Goal: Information Seeking & Learning: Learn about a topic

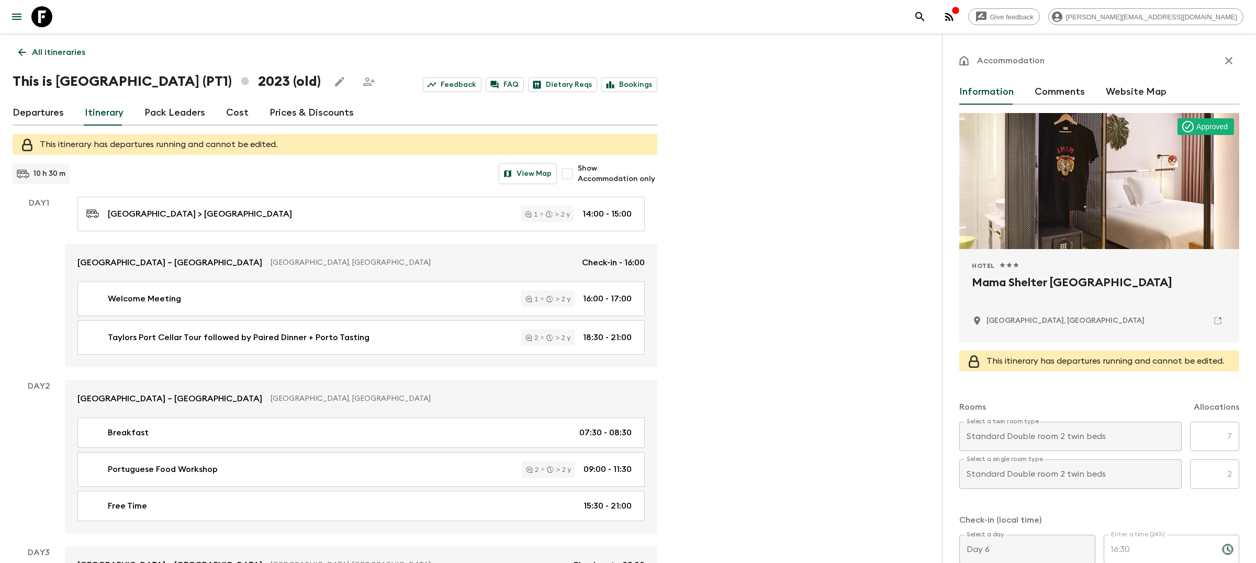
click at [72, 44] on link "All itineraries" at bounding box center [52, 52] width 79 height 21
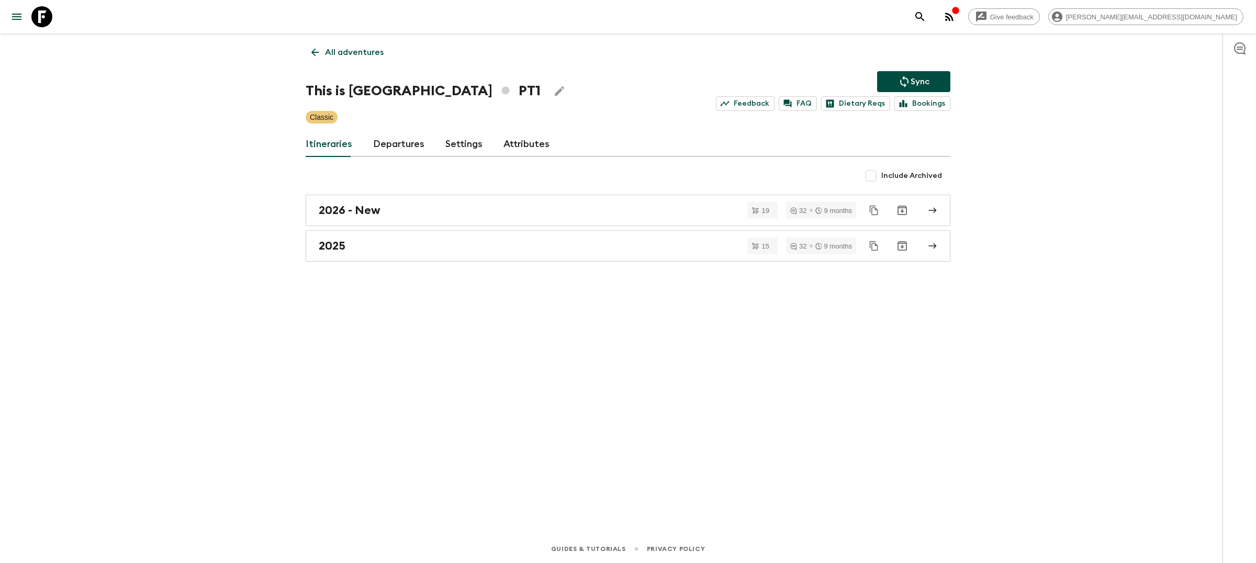
click at [358, 48] on p "All adventures" at bounding box center [354, 52] width 59 height 13
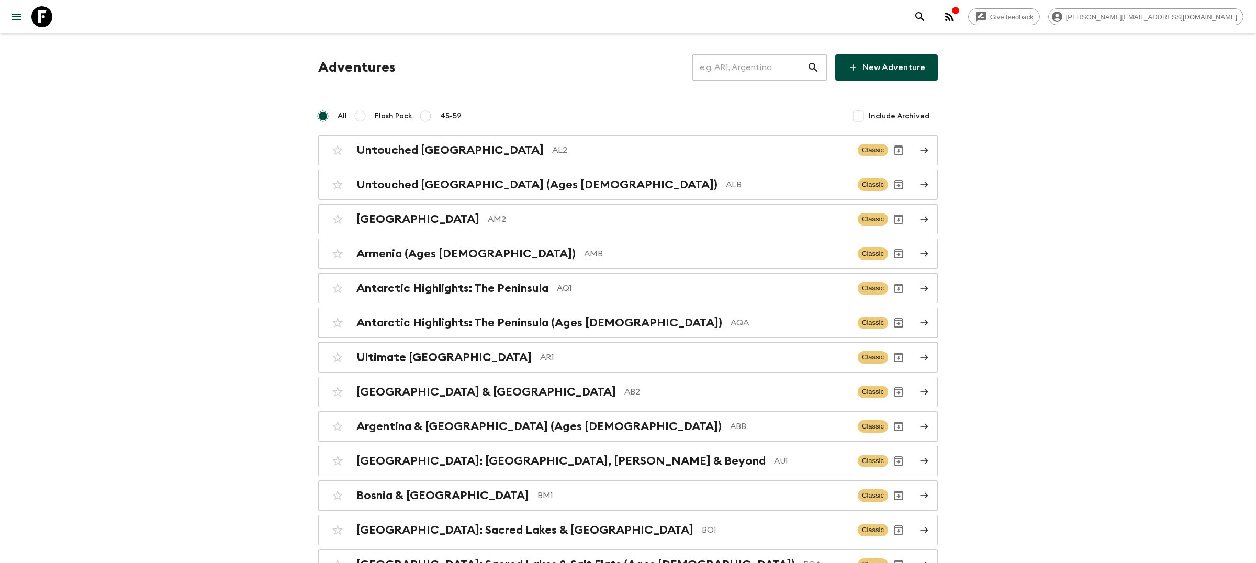
click at [44, 15] on icon at bounding box center [41, 16] width 21 height 21
click at [16, 16] on icon "menu" at bounding box center [16, 16] width 13 height 13
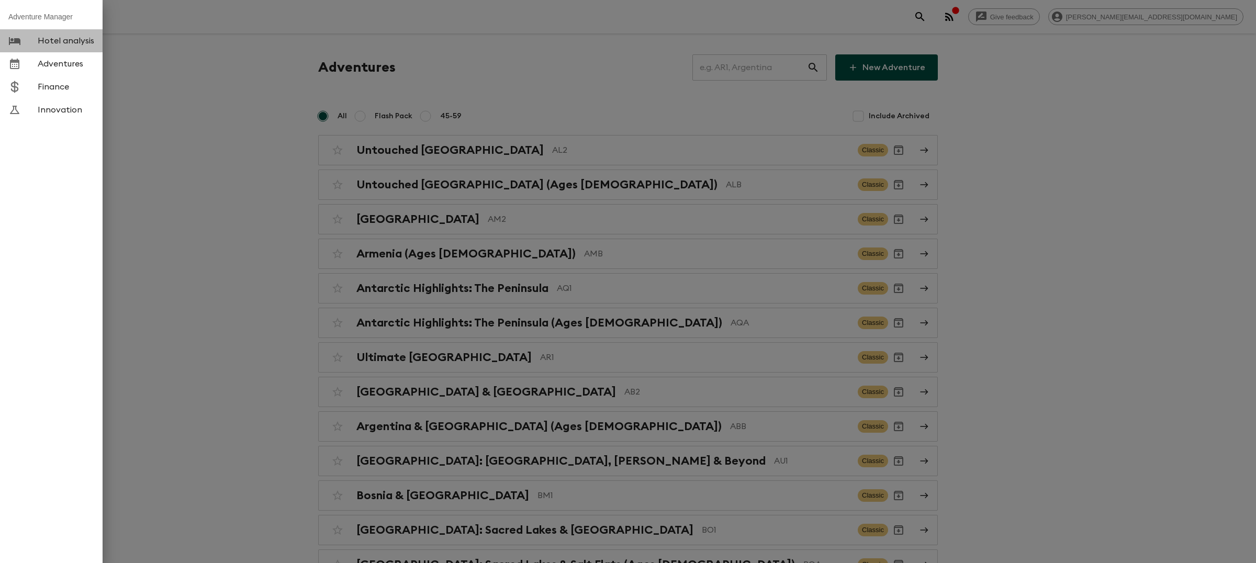
click at [60, 41] on span "Hotel analysis" at bounding box center [66, 41] width 57 height 10
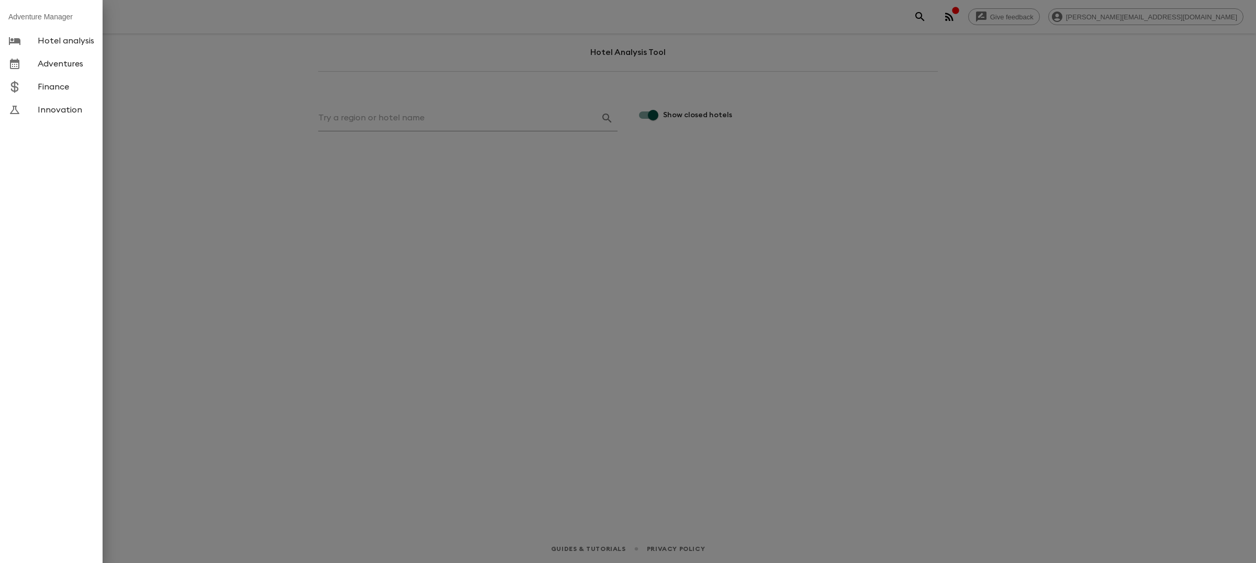
click at [266, 113] on div at bounding box center [628, 281] width 1256 height 563
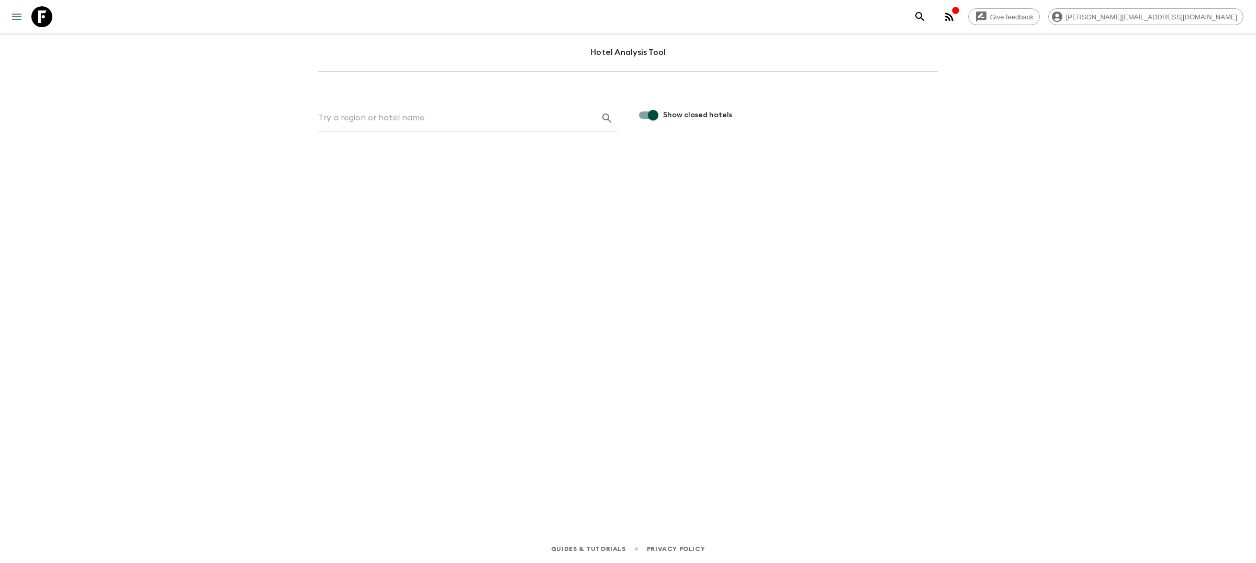
click at [19, 21] on icon "menu" at bounding box center [16, 16] width 13 height 13
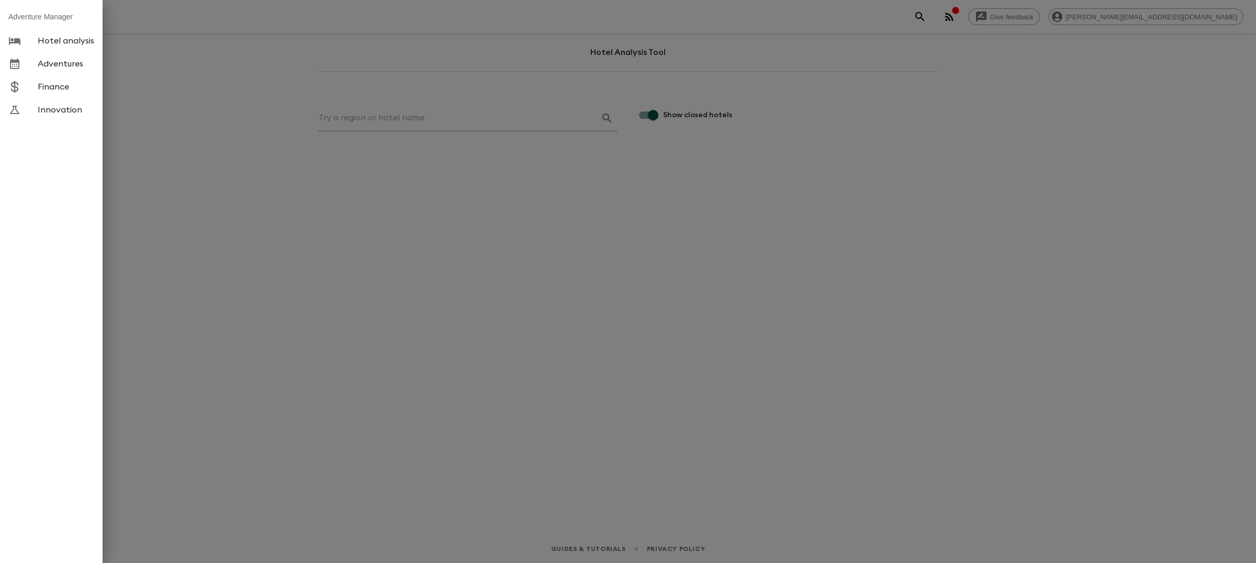
click at [47, 19] on li "Adventure Manager" at bounding box center [51, 16] width 103 height 25
click at [153, 70] on div at bounding box center [628, 281] width 1256 height 563
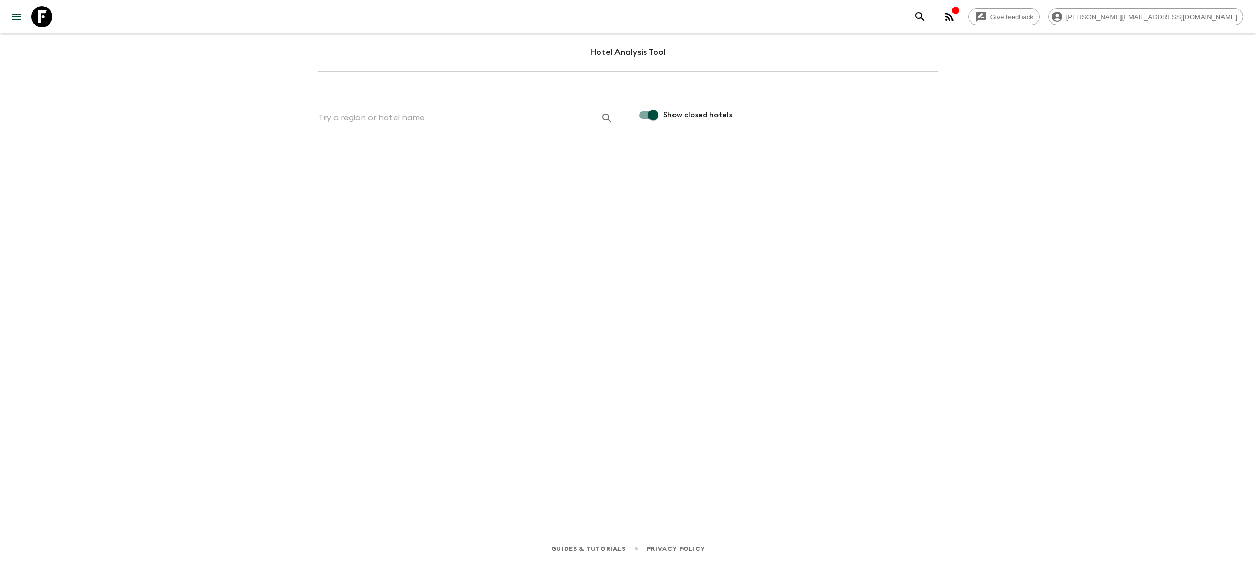
click at [44, 13] on icon at bounding box center [41, 16] width 21 height 21
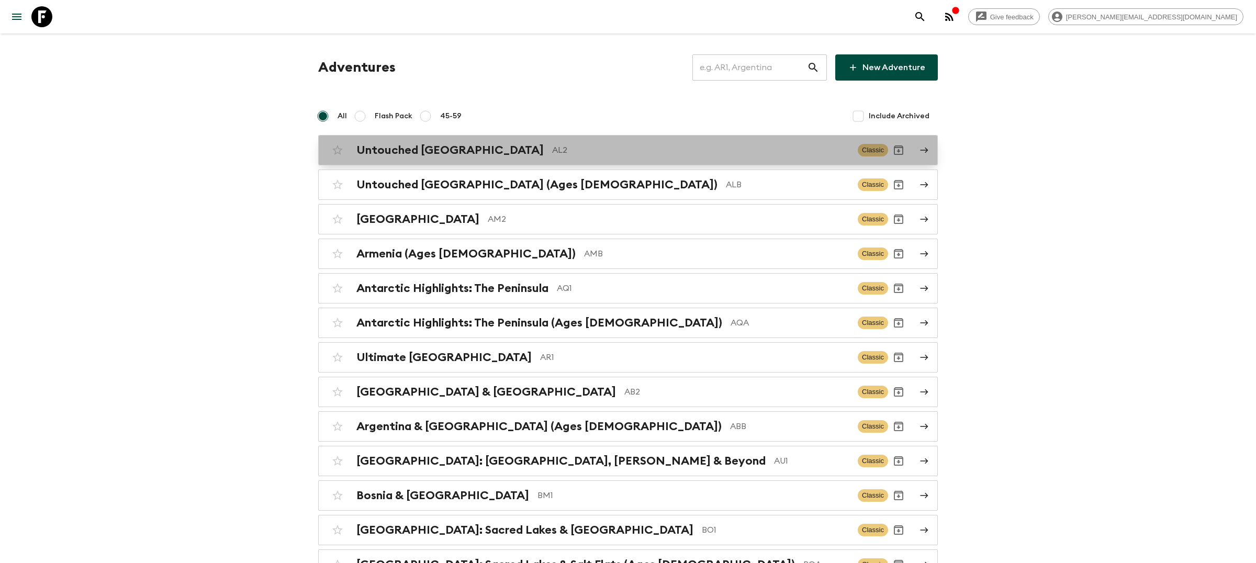
click at [427, 160] on link "Untouched Albania AL2 Classic" at bounding box center [628, 150] width 620 height 30
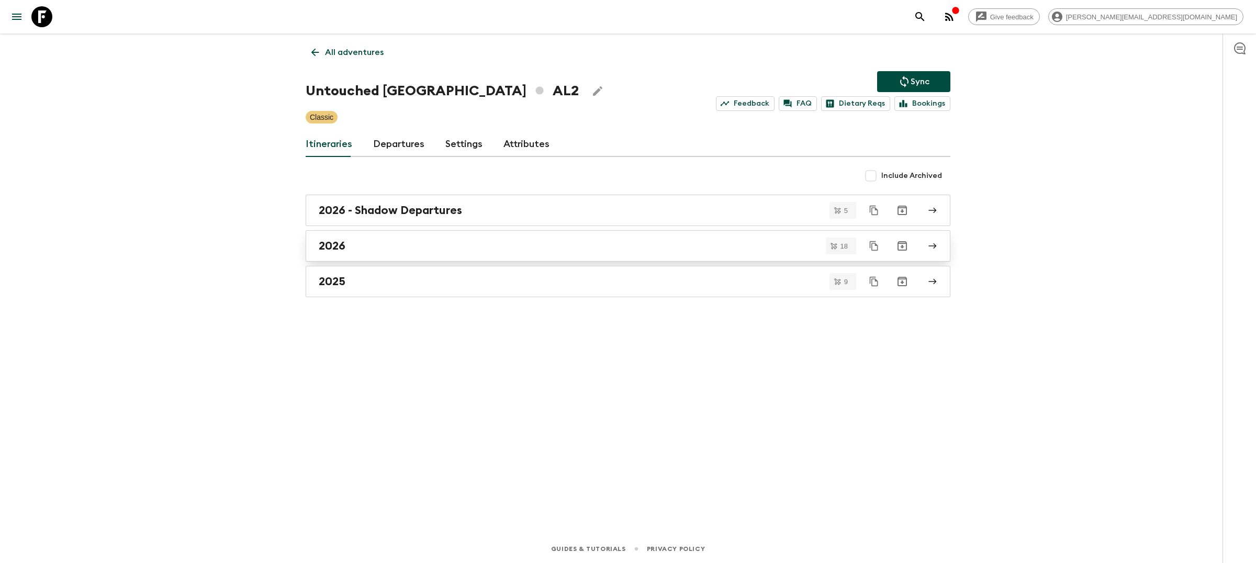
click at [386, 252] on div "2026" at bounding box center [618, 246] width 599 height 14
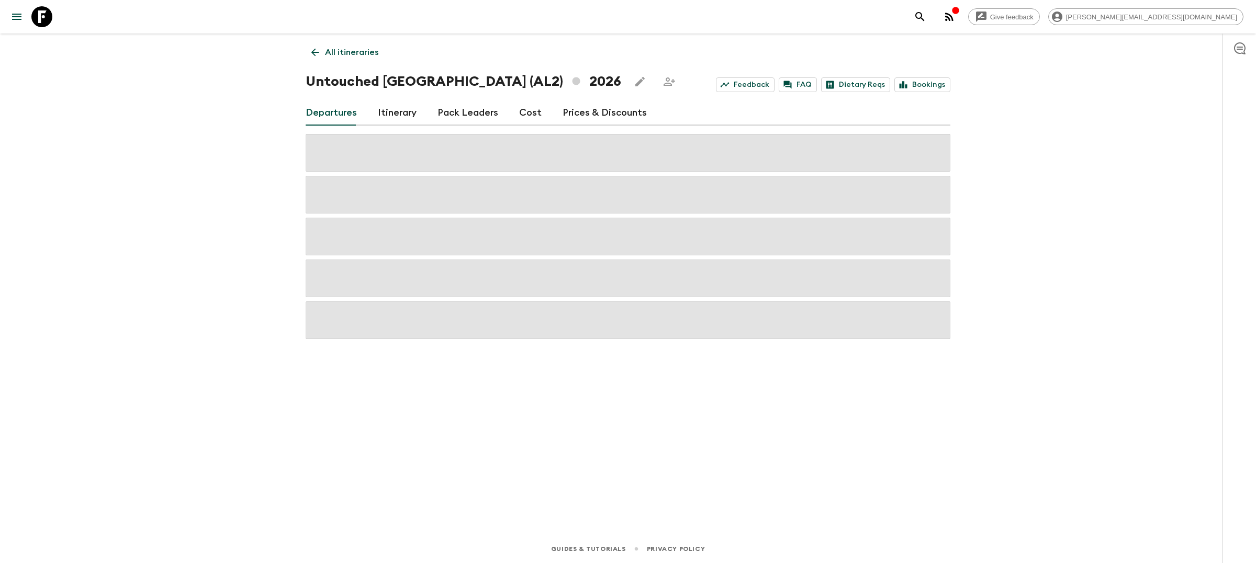
click at [456, 110] on link "Pack Leaders" at bounding box center [468, 113] width 61 height 25
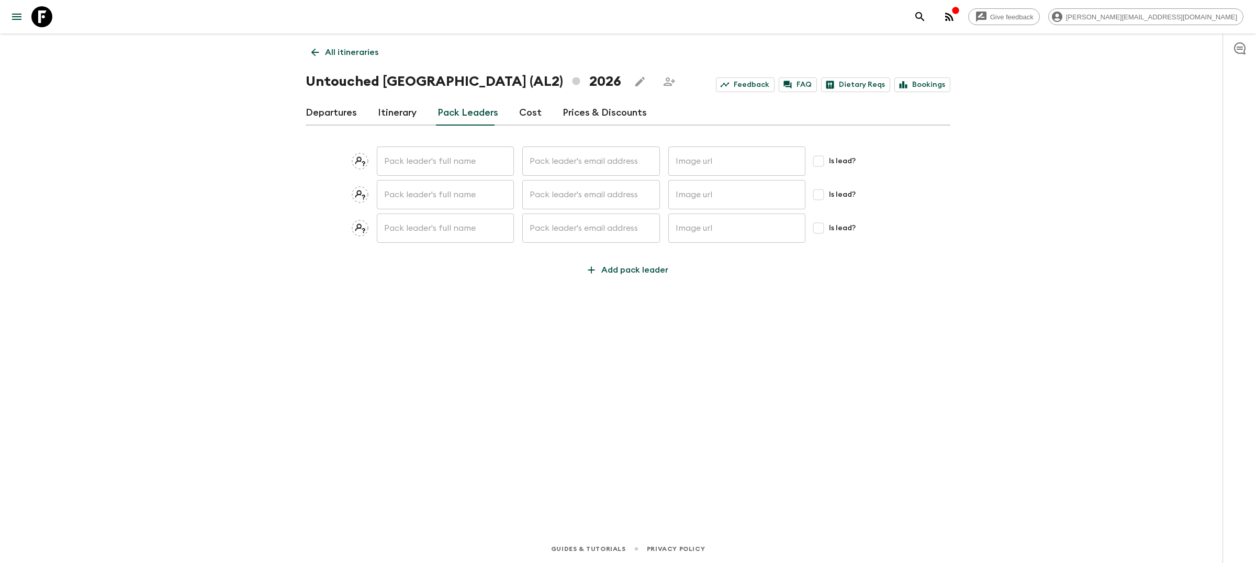
click at [353, 56] on p "All itineraries" at bounding box center [351, 52] width 53 height 13
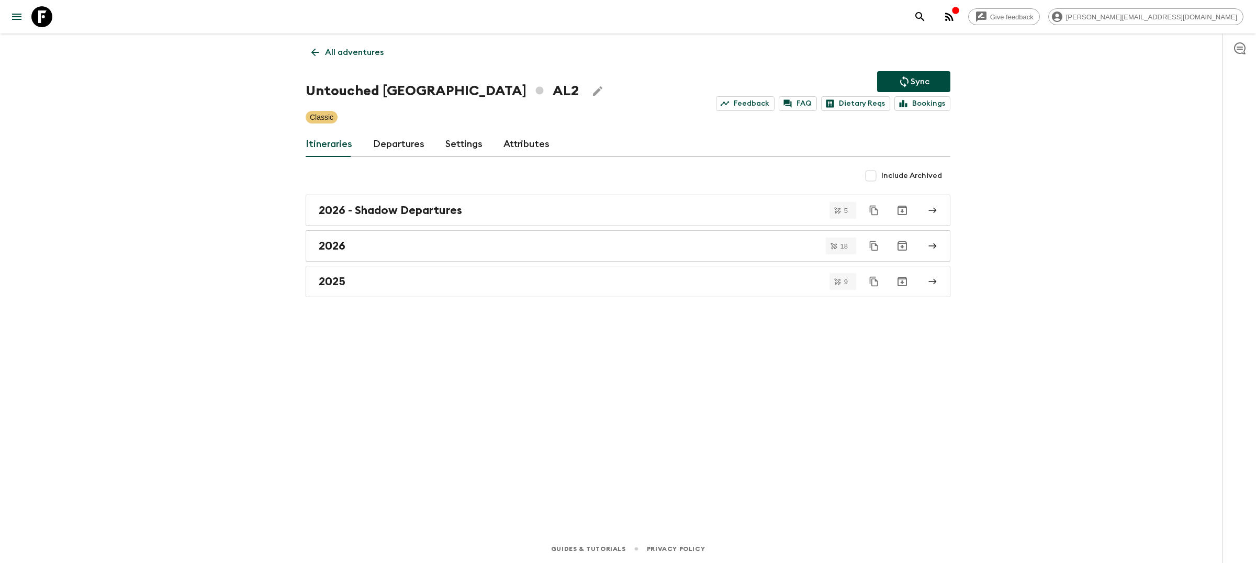
click at [355, 39] on div "All adventures Untouched [GEOGRAPHIC_DATA] AL2 Sync Feedback FAQ Dietary Reqs B…" at bounding box center [628, 270] width 670 height 472
click at [393, 290] on link "2025" at bounding box center [628, 281] width 645 height 31
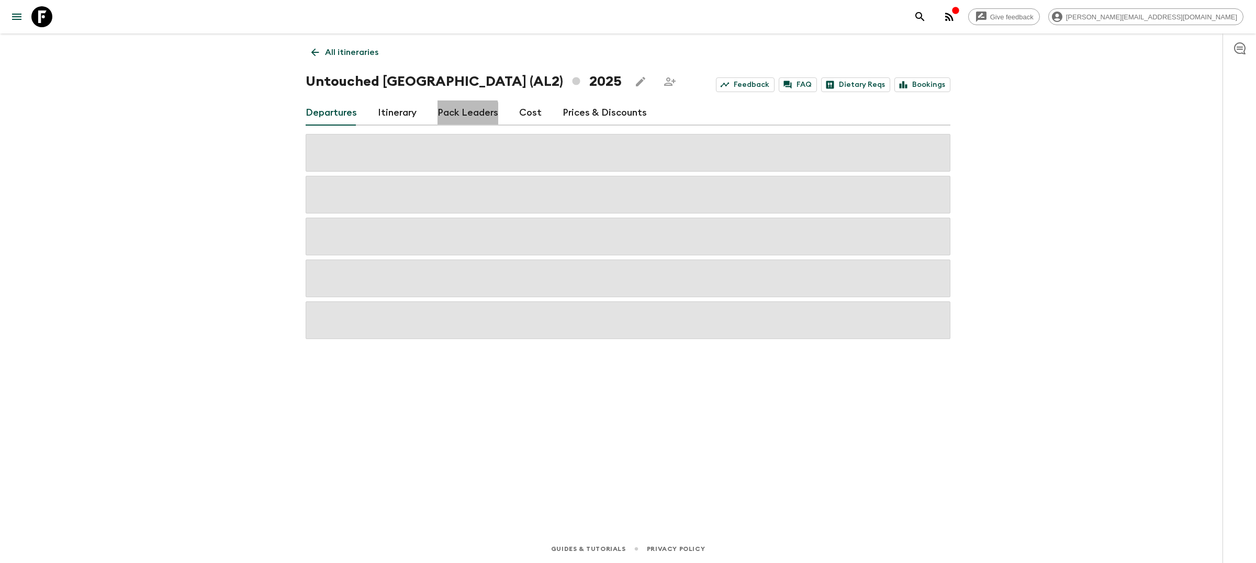
click at [442, 120] on link "Pack Leaders" at bounding box center [468, 113] width 61 height 25
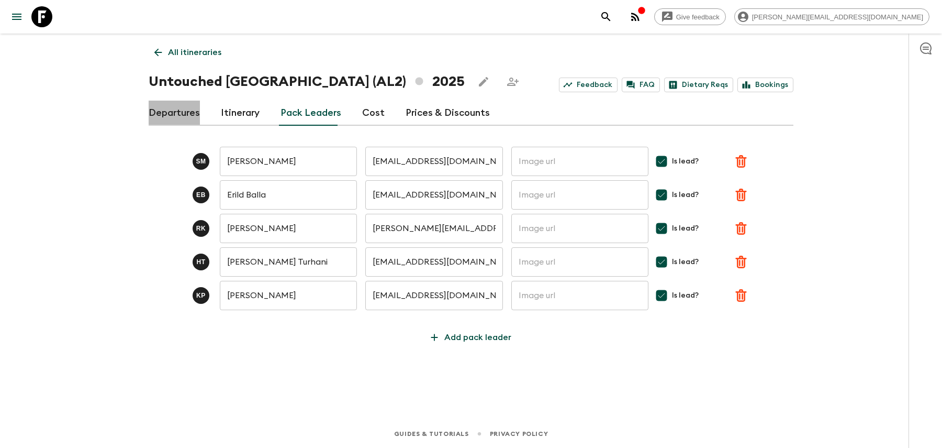
click at [191, 116] on link "Departures" at bounding box center [174, 113] width 51 height 25
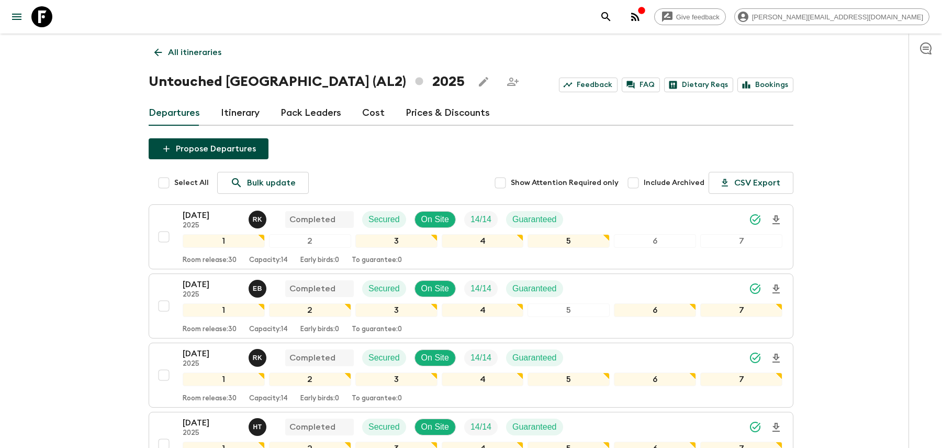
scroll to position [398, 0]
